Goal: Transaction & Acquisition: Purchase product/service

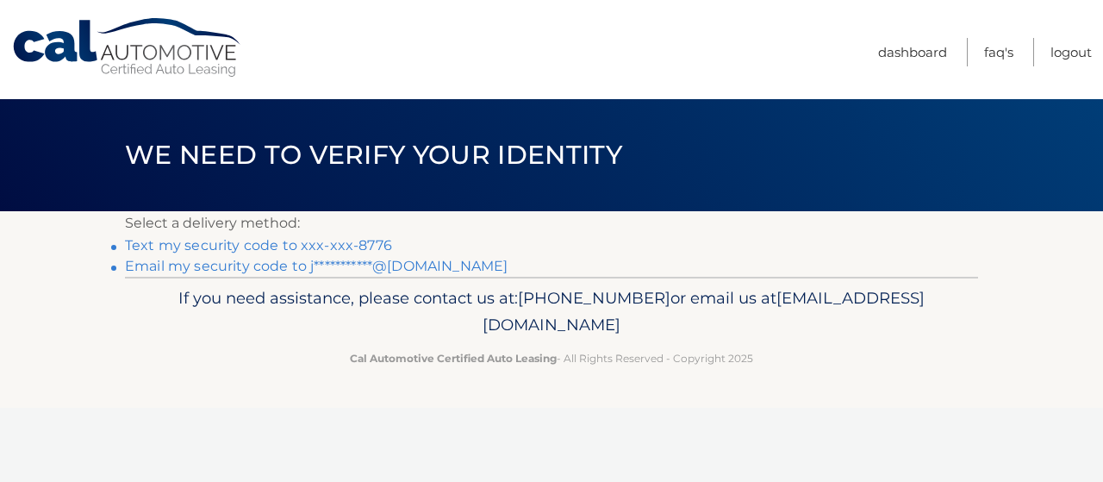
click at [282, 240] on link "Text my security code to xxx-xxx-8776" at bounding box center [258, 245] width 267 height 16
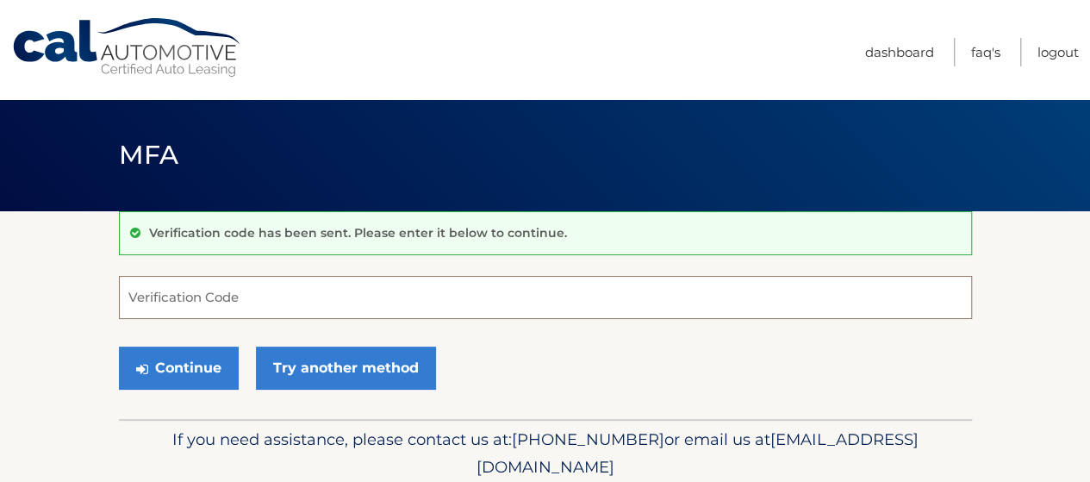
drag, startPoint x: 240, startPoint y: 289, endPoint x: 248, endPoint y: 287, distance: 8.8
click at [245, 288] on input "Verification Code" at bounding box center [545, 297] width 853 height 43
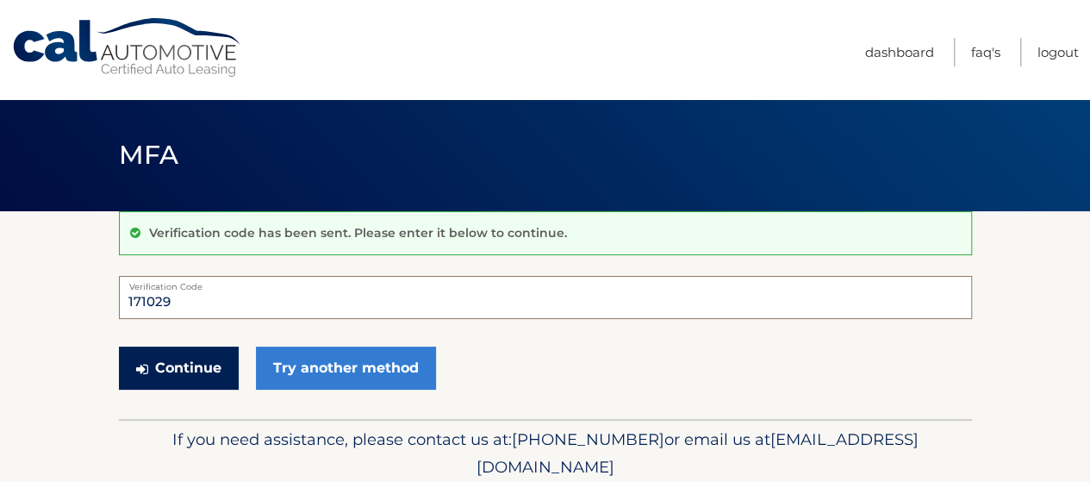
type input "171029"
click at [157, 368] on button "Continue" at bounding box center [179, 367] width 120 height 43
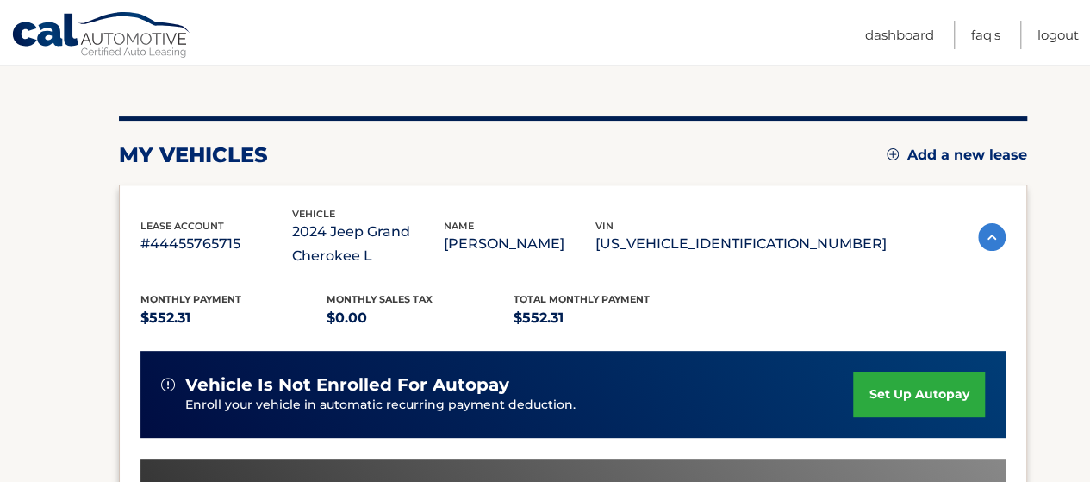
scroll to position [258, 0]
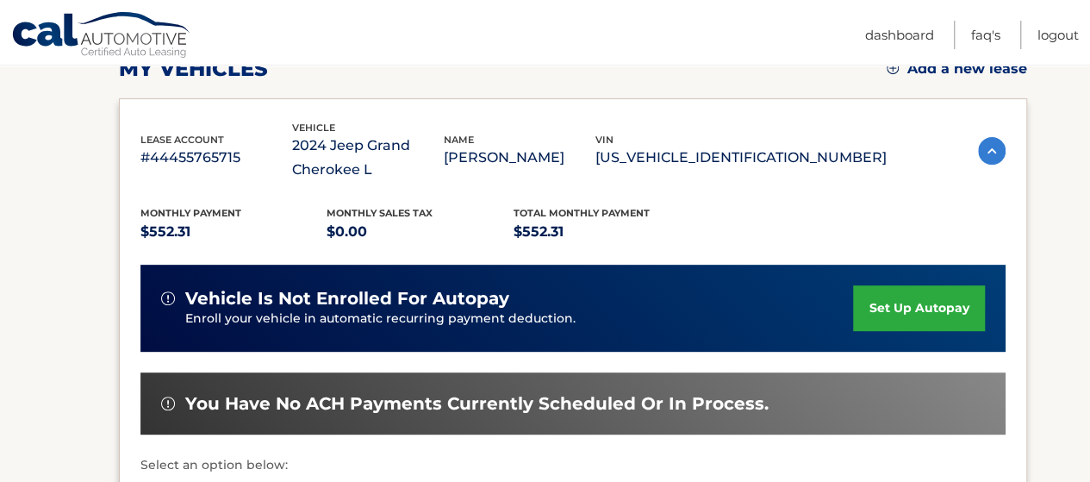
click at [375, 194] on div "Monthly Payment $552.31 Monthly sales Tax $0.00 Total Monthly Payment $552.31 v…" at bounding box center [572, 394] width 865 height 424
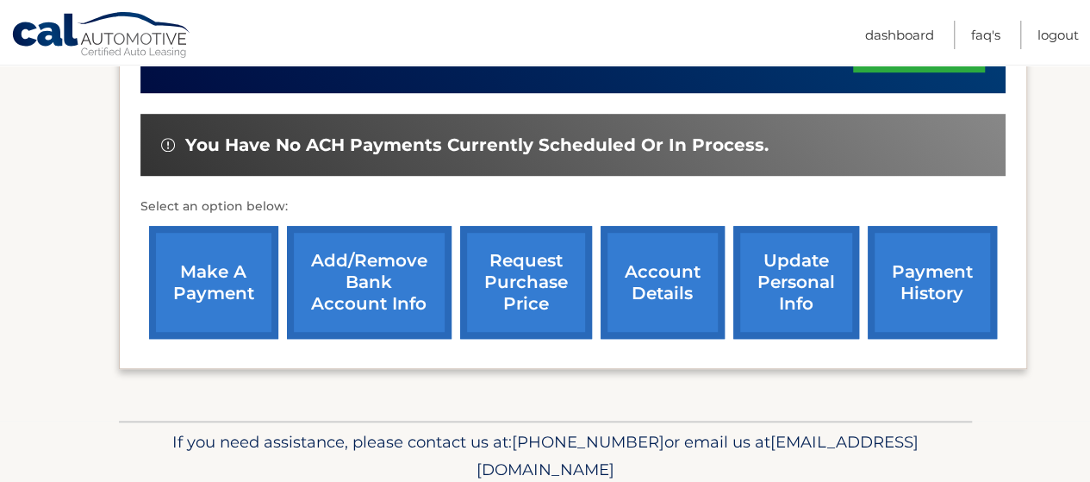
click at [177, 277] on link "make a payment" at bounding box center [213, 282] width 129 height 113
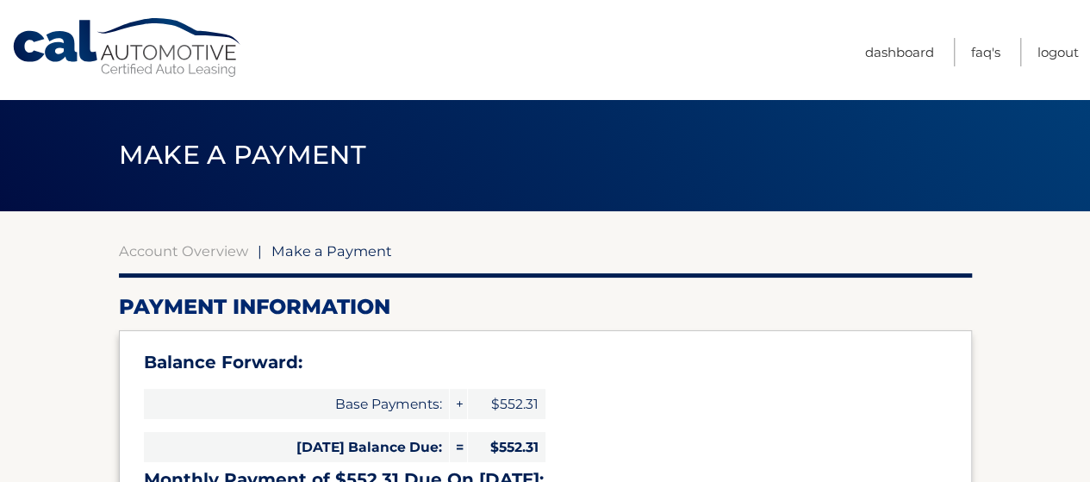
select select "NWY5YTA5YWUtZDRmNy00ZWFjLTgyNTQtY2Y4MjM3NDA3MDIw"
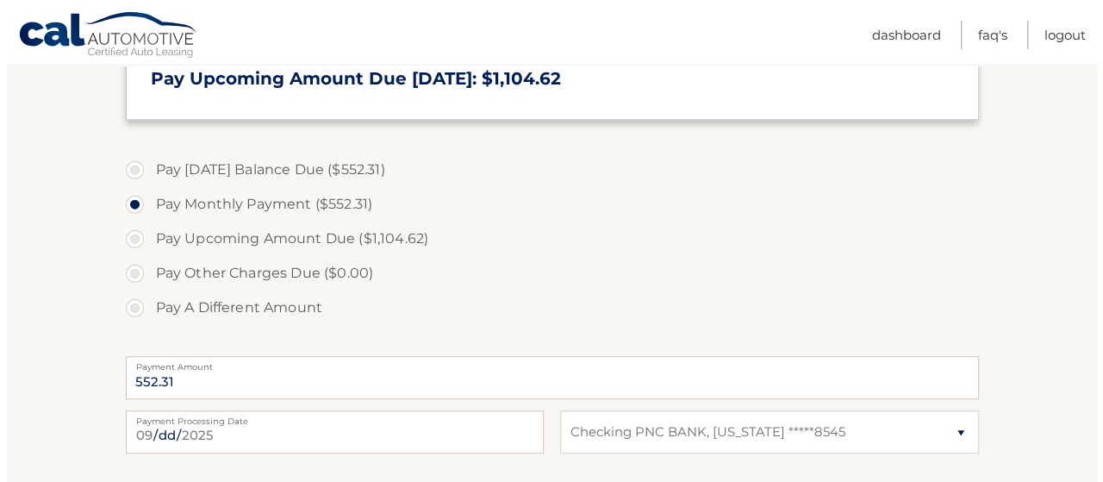
scroll to position [689, 0]
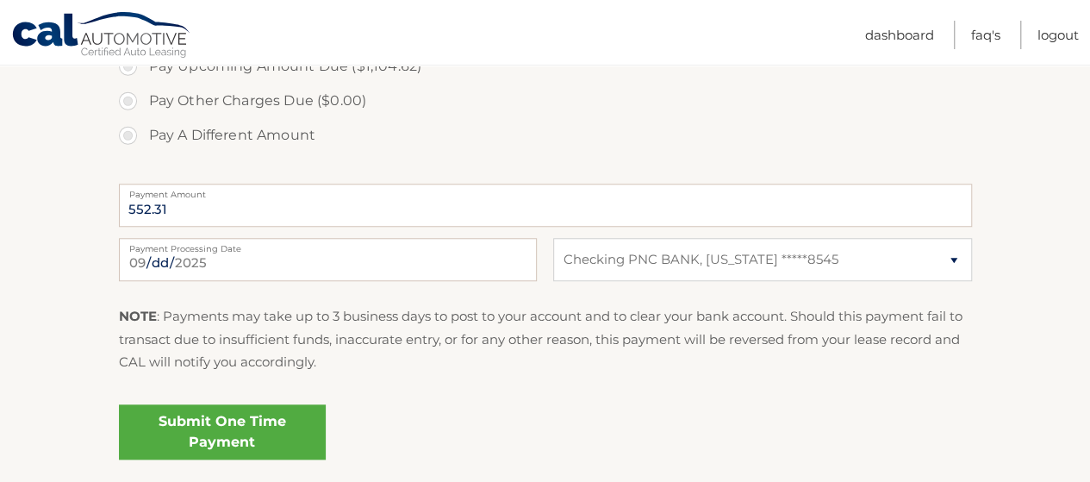
click at [183, 443] on link "Submit One Time Payment" at bounding box center [222, 431] width 207 height 55
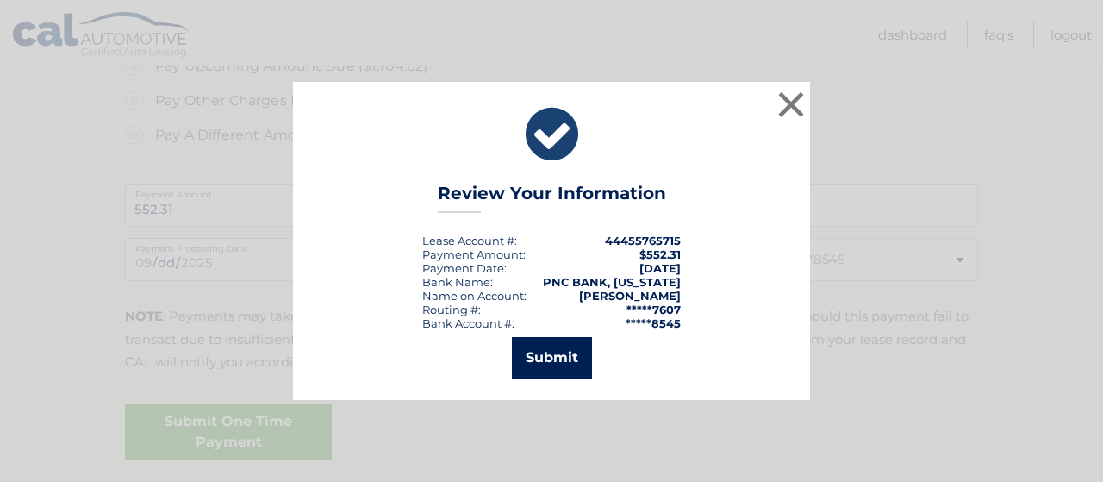
click at [538, 358] on button "Submit" at bounding box center [552, 357] width 80 height 41
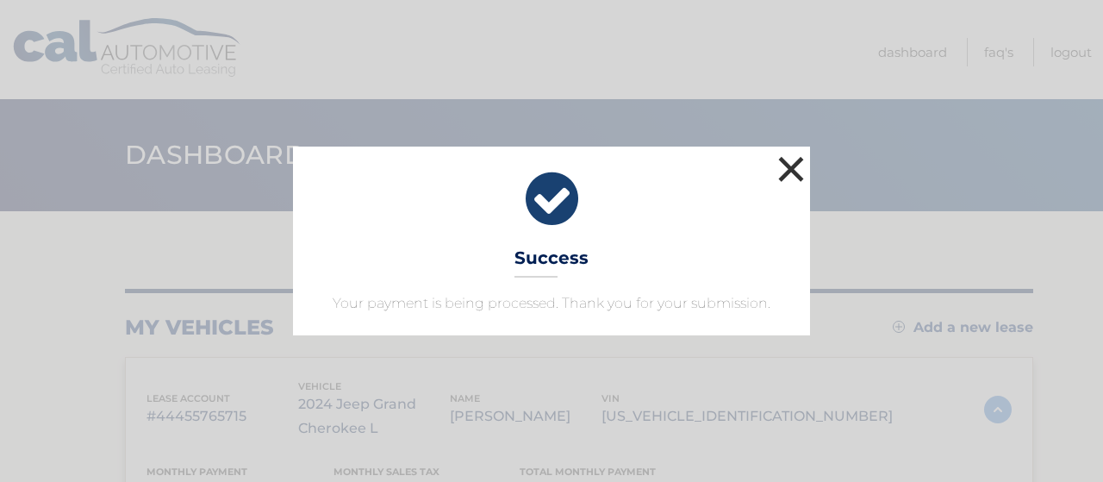
click at [795, 164] on button "×" at bounding box center [791, 169] width 34 height 34
